Goal: Transaction & Acquisition: Purchase product/service

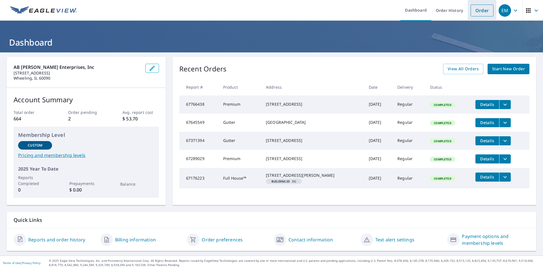
click at [474, 7] on link "Order" at bounding box center [482, 11] width 23 height 12
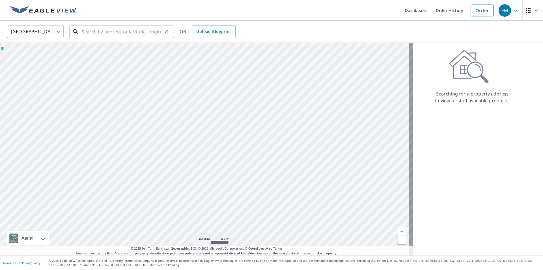
click at [132, 32] on input "text" at bounding box center [122, 32] width 81 height 16
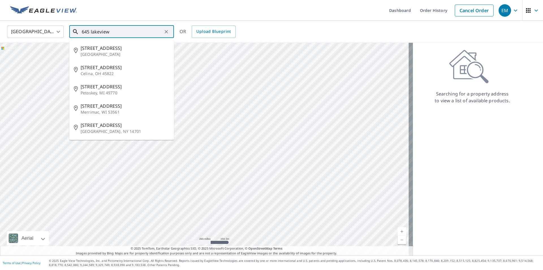
click at [123, 34] on input "645 lakeview" at bounding box center [122, 32] width 81 height 16
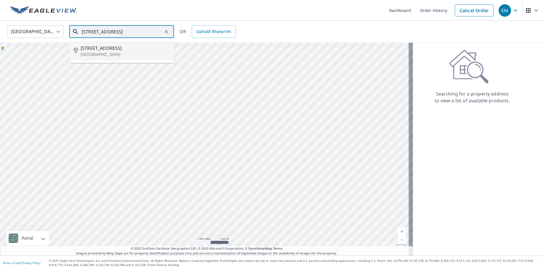
click at [115, 51] on span "[STREET_ADDRESS]" at bounding box center [125, 48] width 89 height 7
type input "[STREET_ADDRESS]"
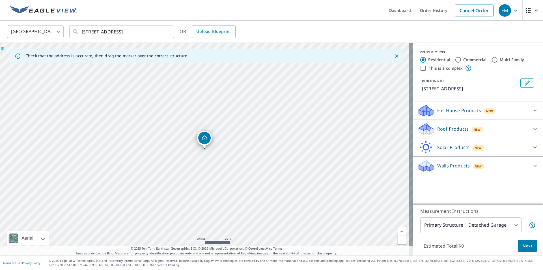
click at [455, 59] on input "Commercial" at bounding box center [458, 59] width 7 height 7
radio input "true"
type input "4"
click at [453, 112] on p "Roof Products" at bounding box center [452, 110] width 31 height 7
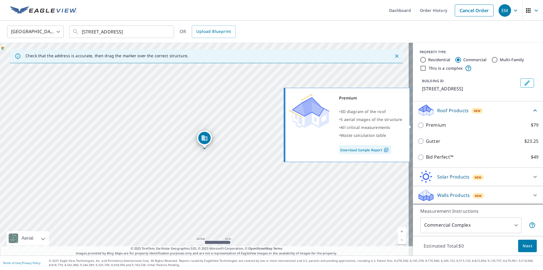
click at [417, 125] on input "Premium $79" at bounding box center [421, 125] width 8 height 7
checkbox input "true"
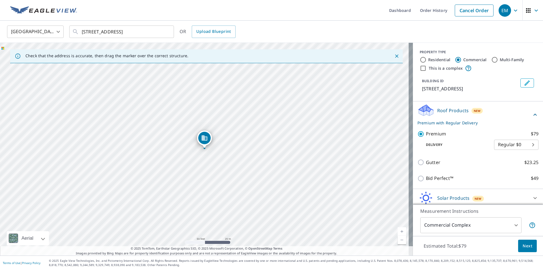
scroll to position [21, 0]
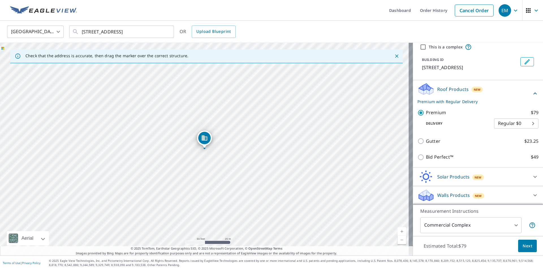
click at [512, 223] on body "EM EM Dashboard Order History Cancel Order EM [GEOGRAPHIC_DATA] [GEOGRAPHIC_DAT…" at bounding box center [271, 135] width 543 height 270
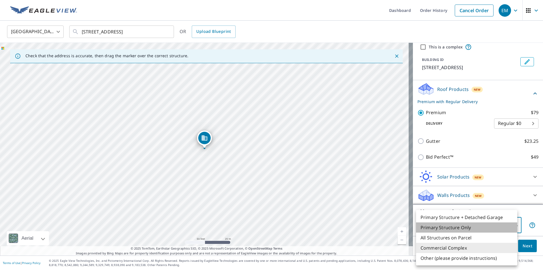
click at [475, 225] on li "Primary Structure Only" at bounding box center [466, 227] width 101 height 10
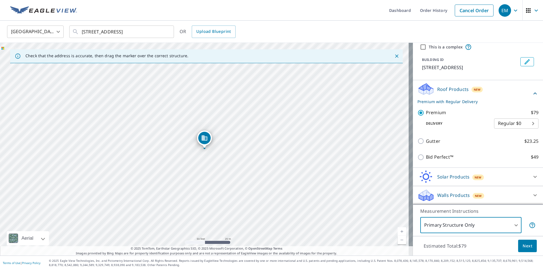
click at [475, 225] on body "EM EM Dashboard Order History Cancel Order EM [GEOGRAPHIC_DATA] [GEOGRAPHIC_DAT…" at bounding box center [271, 135] width 543 height 270
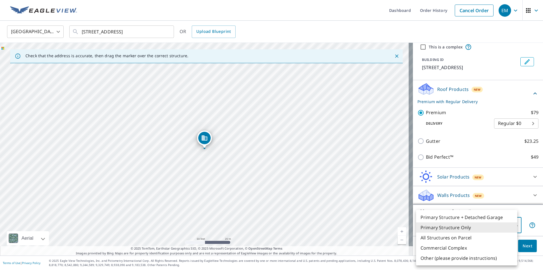
click at [451, 247] on li "Commercial Complex" at bounding box center [466, 247] width 101 height 10
type input "4"
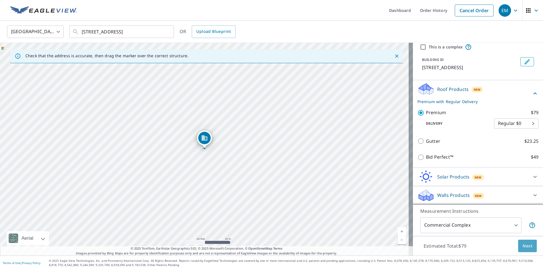
click at [523, 246] on span "Next" at bounding box center [528, 245] width 10 height 7
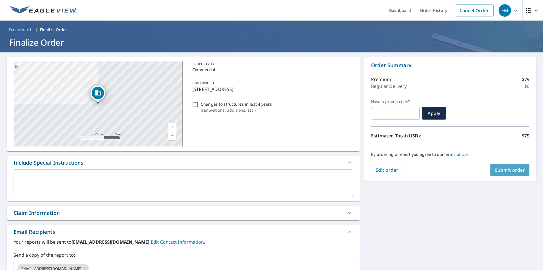
click at [497, 167] on span "Submit order" at bounding box center [510, 170] width 30 height 6
